Goal: Task Accomplishment & Management: Manage account settings

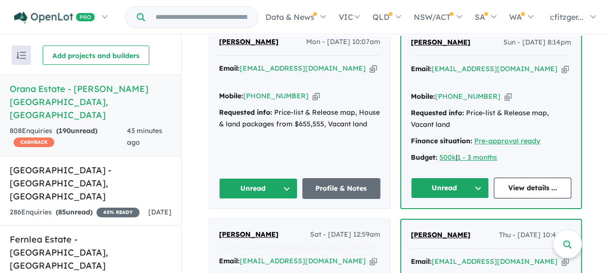
scroll to position [485, 0]
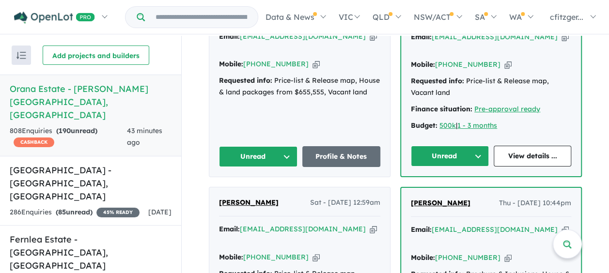
click at [436, 146] on button "Unread" at bounding box center [450, 156] width 78 height 21
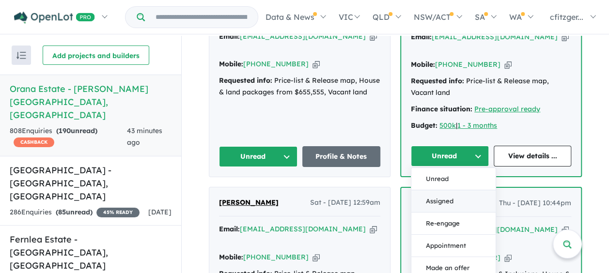
click at [432, 191] on button "Assigned" at bounding box center [454, 202] width 84 height 22
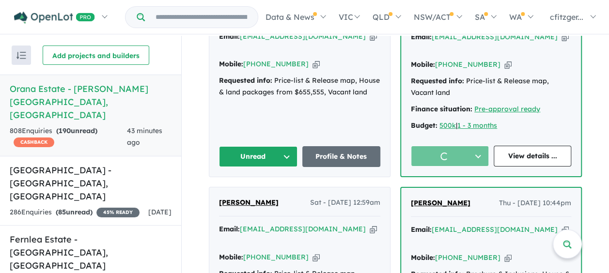
click at [215, 143] on div "jalin jacob Mon - 08/09/2025, 10:07am Email: jalinjacobs@yahoo.com.au Copied! M…" at bounding box center [299, 86] width 181 height 182
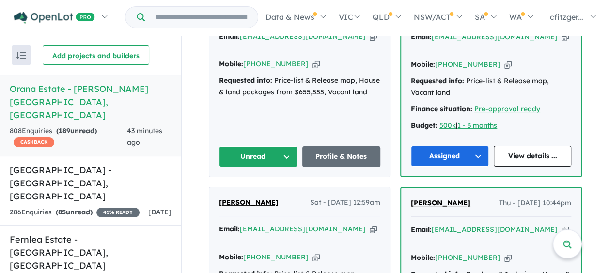
click at [227, 146] on button "Unread" at bounding box center [258, 156] width 79 height 21
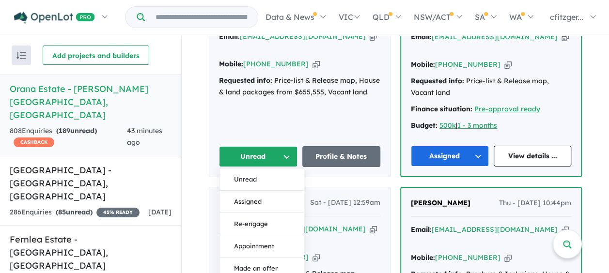
click at [255, 191] on button "Assigned" at bounding box center [262, 202] width 84 height 22
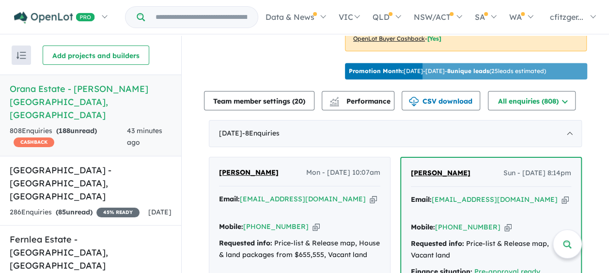
scroll to position [388, 0]
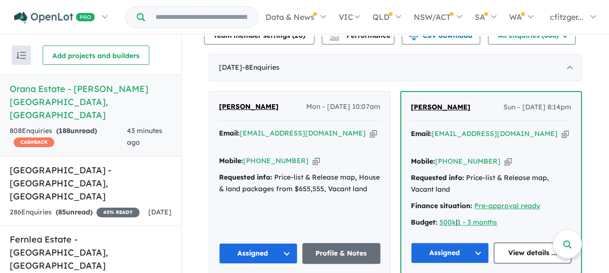
click at [231, 102] on span "[PERSON_NAME]" at bounding box center [249, 106] width 60 height 9
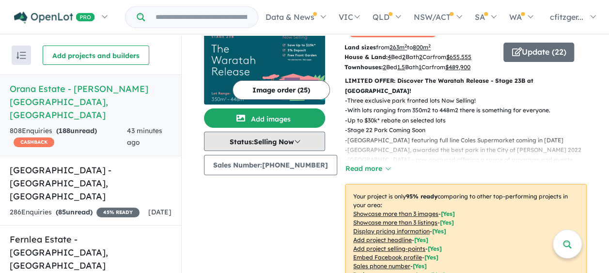
scroll to position [0, 0]
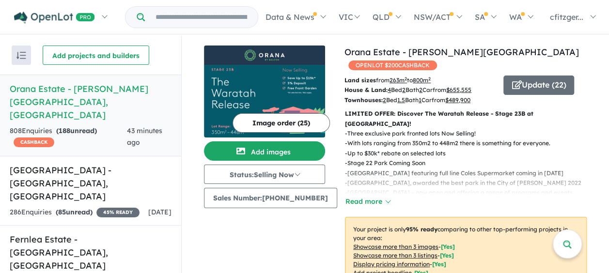
click at [306, 239] on div "Image order ( 25 ) Add images Status: Selling Now In Planning Coming Soon Selli…" at bounding box center [274, 226] width 141 height 360
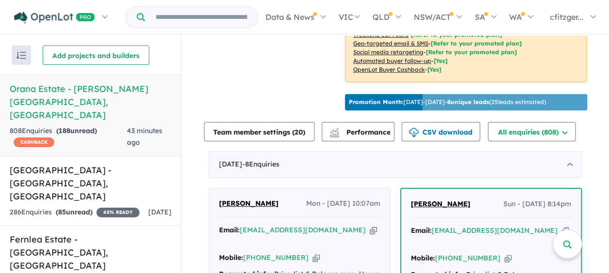
scroll to position [388, 0]
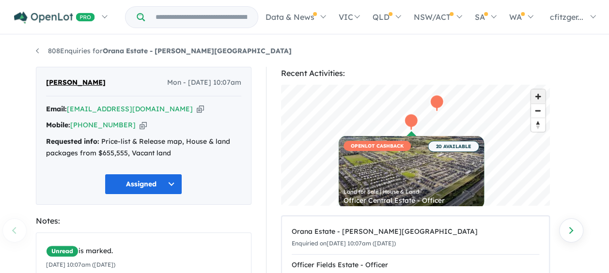
click at [535, 96] on span "Zoom in" at bounding box center [538, 97] width 14 height 14
click at [536, 99] on span "Zoom in" at bounding box center [538, 97] width 14 height 14
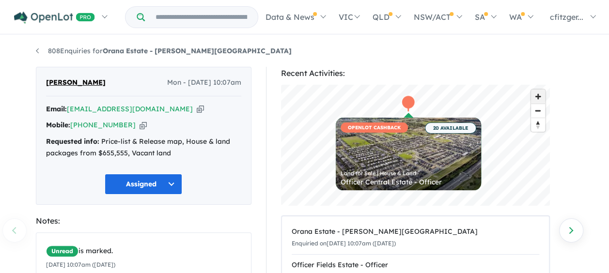
click at [536, 99] on span "Zoom in" at bounding box center [538, 97] width 14 height 14
click at [536, 100] on span "Zoom in" at bounding box center [538, 97] width 14 height 14
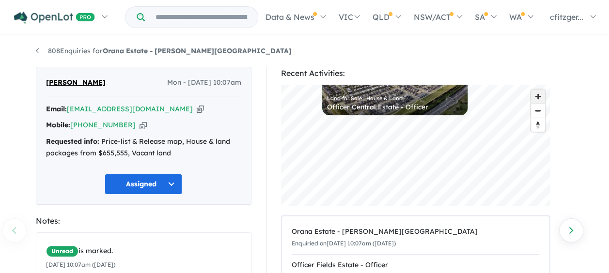
click at [535, 100] on span "Zoom in" at bounding box center [538, 97] width 14 height 14
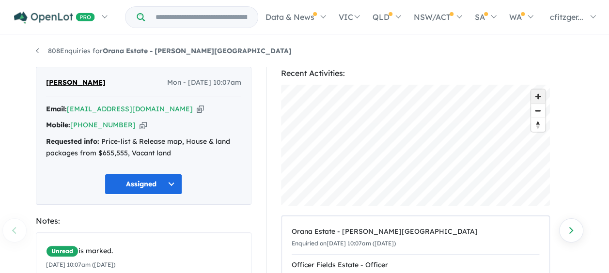
click at [535, 100] on span "Zoom in" at bounding box center [538, 97] width 14 height 14
click at [490, 234] on div "Recent Activities: © Mapbox © OpenStreetMap Improve this map OPENLOT CASHBACK 2…" at bounding box center [415, 225] width 269 height 319
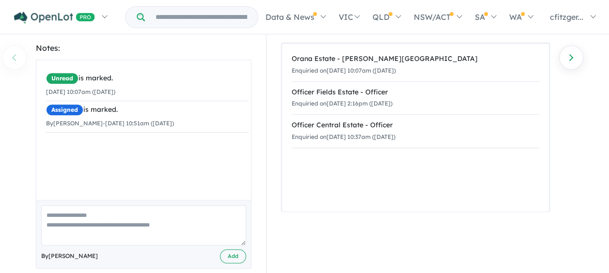
scroll to position [196, 0]
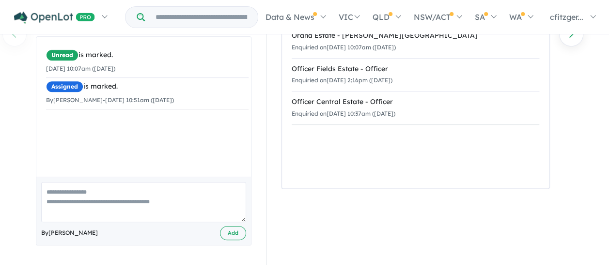
click at [394, 175] on div "Orana Estate - [PERSON_NAME][GEOGRAPHIC_DATA] on [DATE] 10:07am ([DATE]) Office…" at bounding box center [415, 104] width 267 height 168
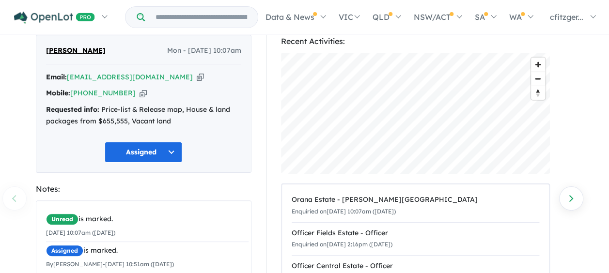
scroll to position [0, 0]
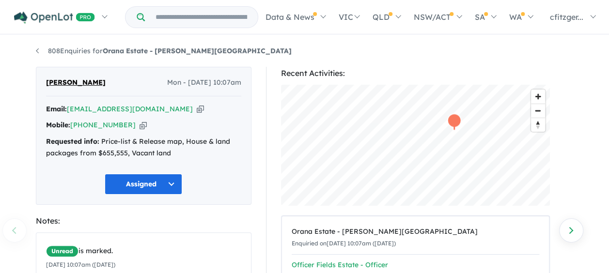
click at [425, 263] on div "Recent Activities: © Mapbox © OpenStreetMap Improve this map OPENLOT CASHBACK 2…" at bounding box center [415, 226] width 269 height 319
click at [433, 66] on div "808 Enquiries for Orana Estate - [PERSON_NAME] Previous enquiry Next enquiry [P…" at bounding box center [305, 253] width 553 height 435
click at [58, 51] on link "808 Enquiries for Orana Estate - [PERSON_NAME][GEOGRAPHIC_DATA]" at bounding box center [164, 51] width 256 height 9
